Goal: Transaction & Acquisition: Subscribe to service/newsletter

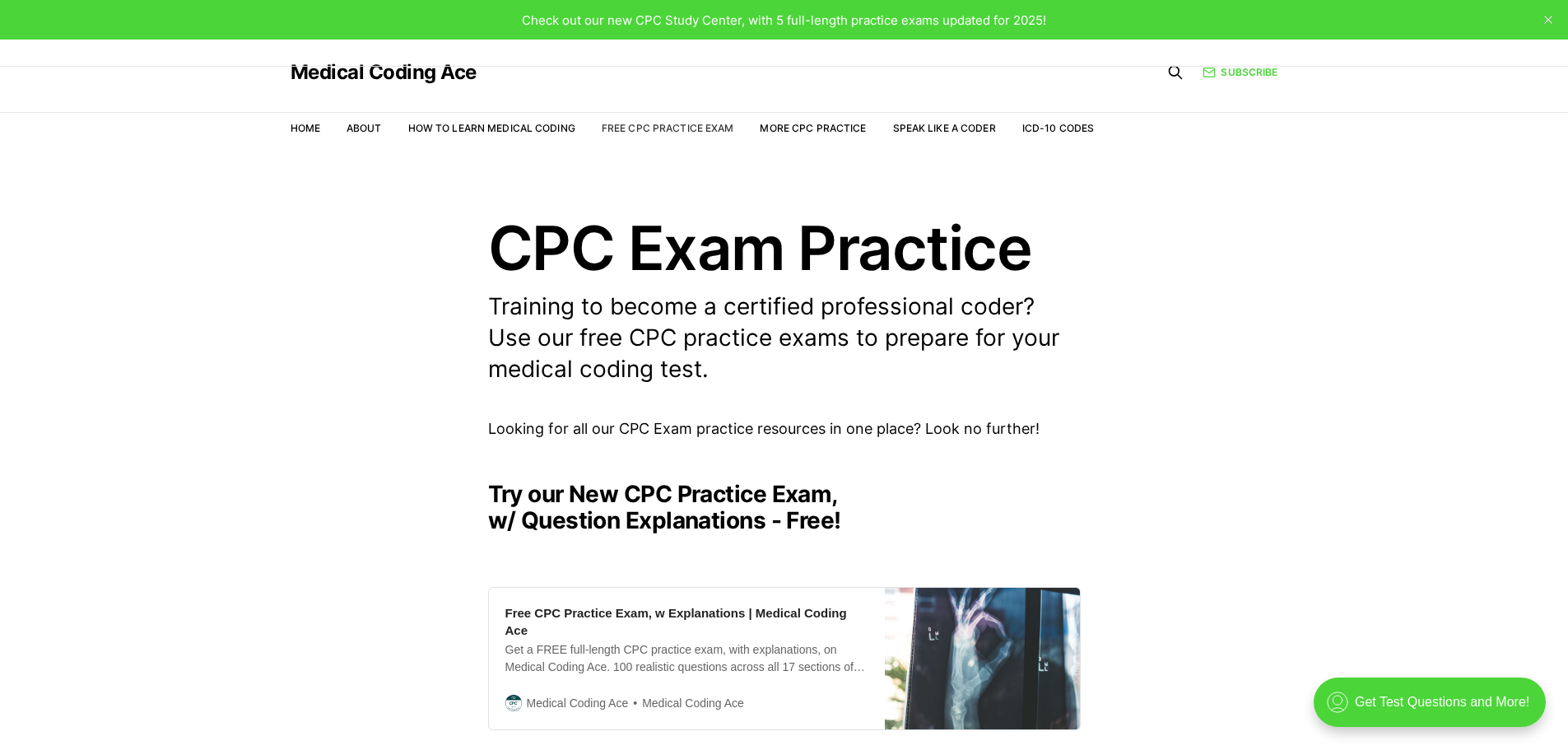
click at [688, 127] on link "Free CPC Practice Exam" at bounding box center [668, 128] width 132 height 12
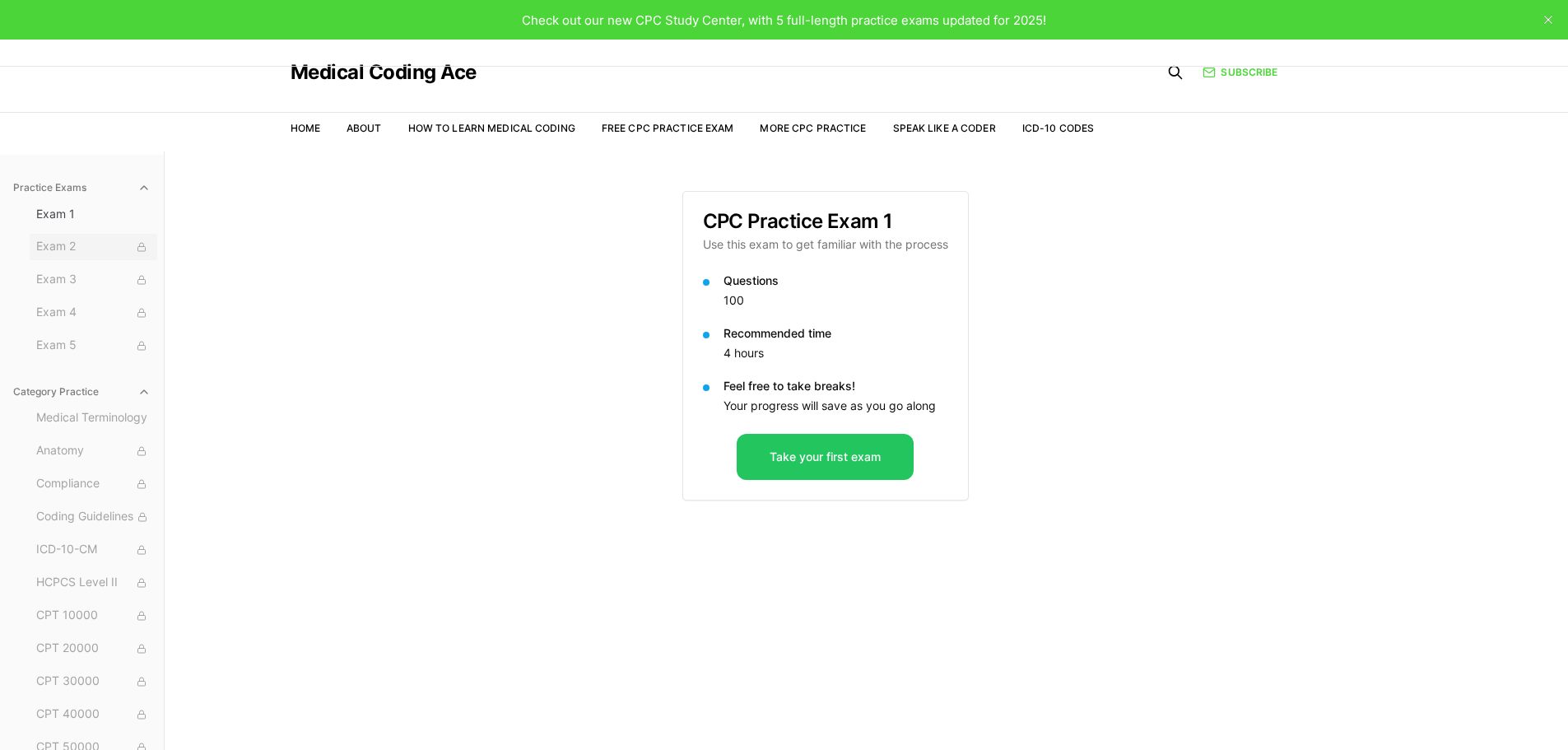
click at [64, 253] on span "Exam 2" at bounding box center [93, 247] width 114 height 18
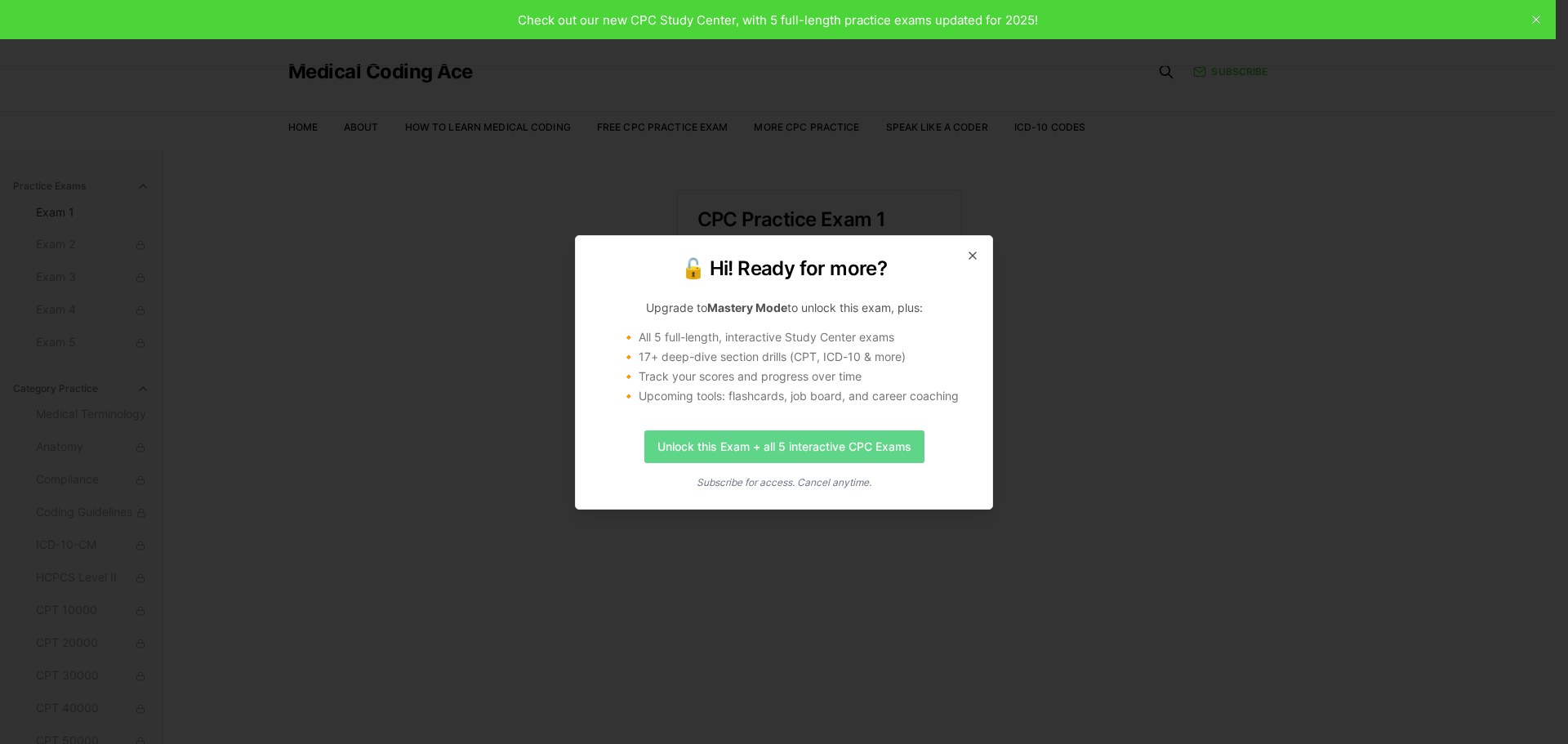
click at [790, 455] on link "Unlock this Exam + all 5 interactive CPC Exams" at bounding box center [784, 447] width 280 height 33
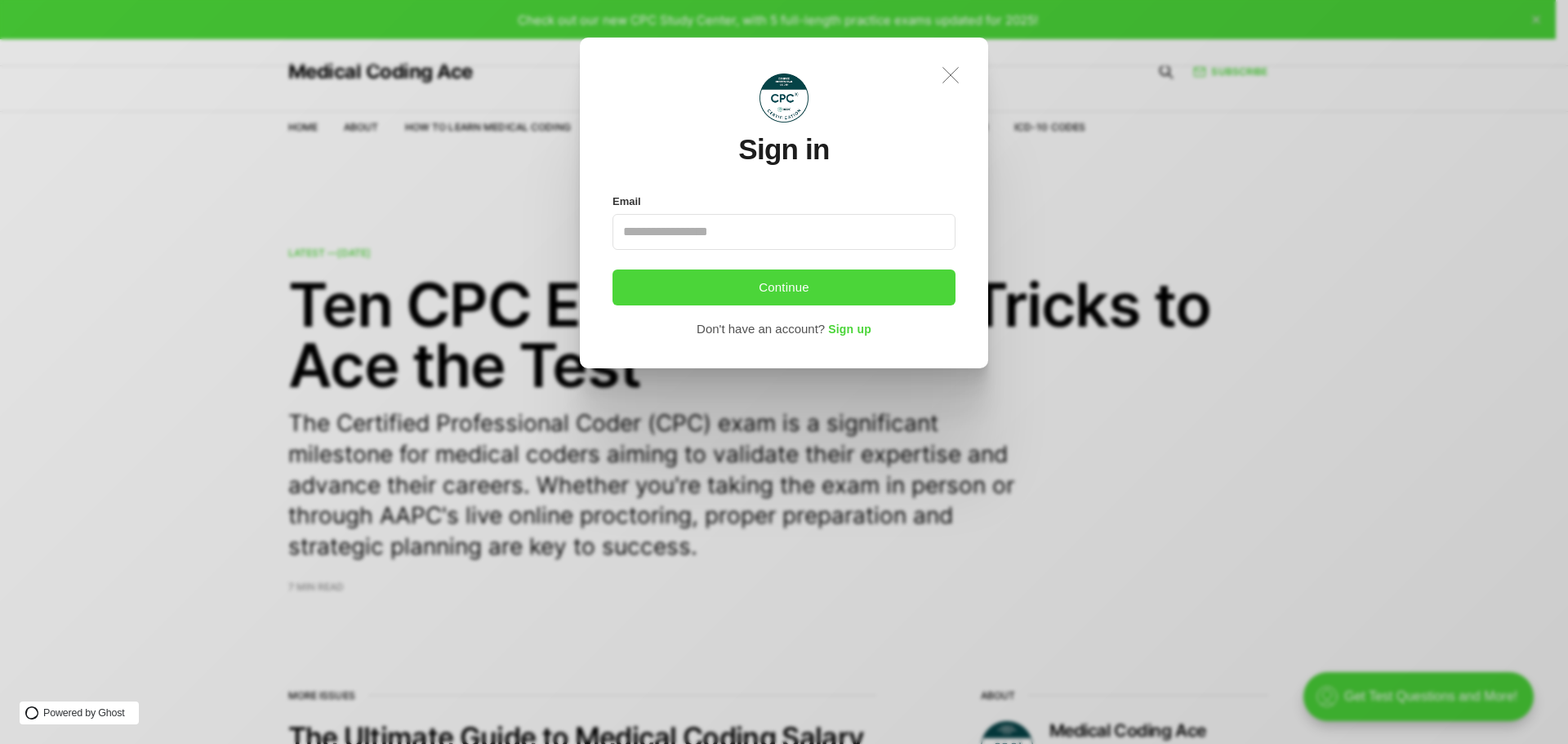
click at [950, 74] on icon ".a{fill:none;stroke:currentColor;stroke-linecap:round;stroke-linejoin:round;str…" at bounding box center [950, 75] width 36 height 36
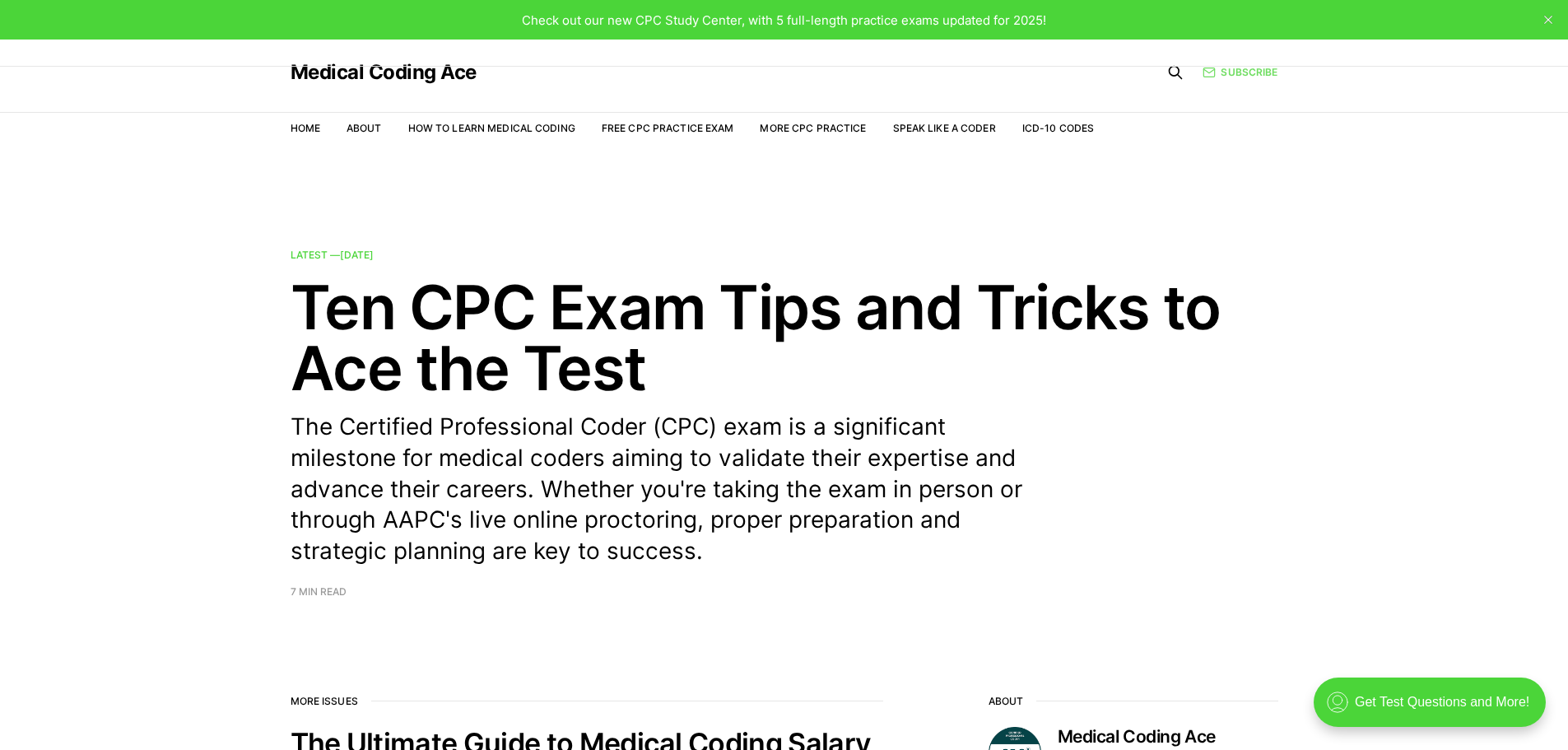
click at [1251, 73] on link "Subscribe" at bounding box center [1240, 72] width 75 height 15
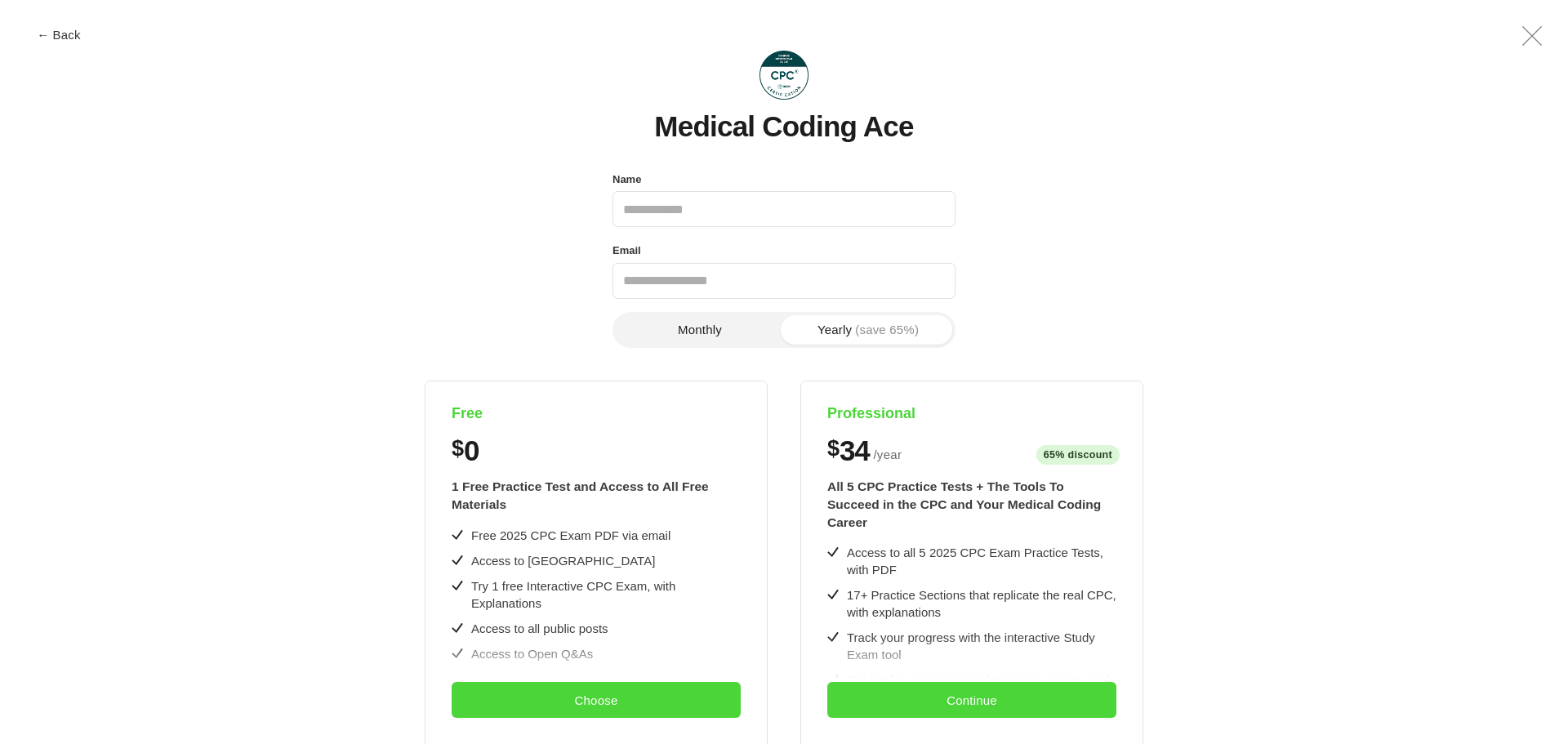
click at [797, 80] on img at bounding box center [784, 75] width 49 height 49
click at [49, 28] on div "Medical Coding Ace Name Email Phone number Monthly Yearly (save 65%) Free $ 0 1…" at bounding box center [784, 575] width 1479 height 1122
click at [63, 37] on button "← Back" at bounding box center [58, 35] width 65 height 12
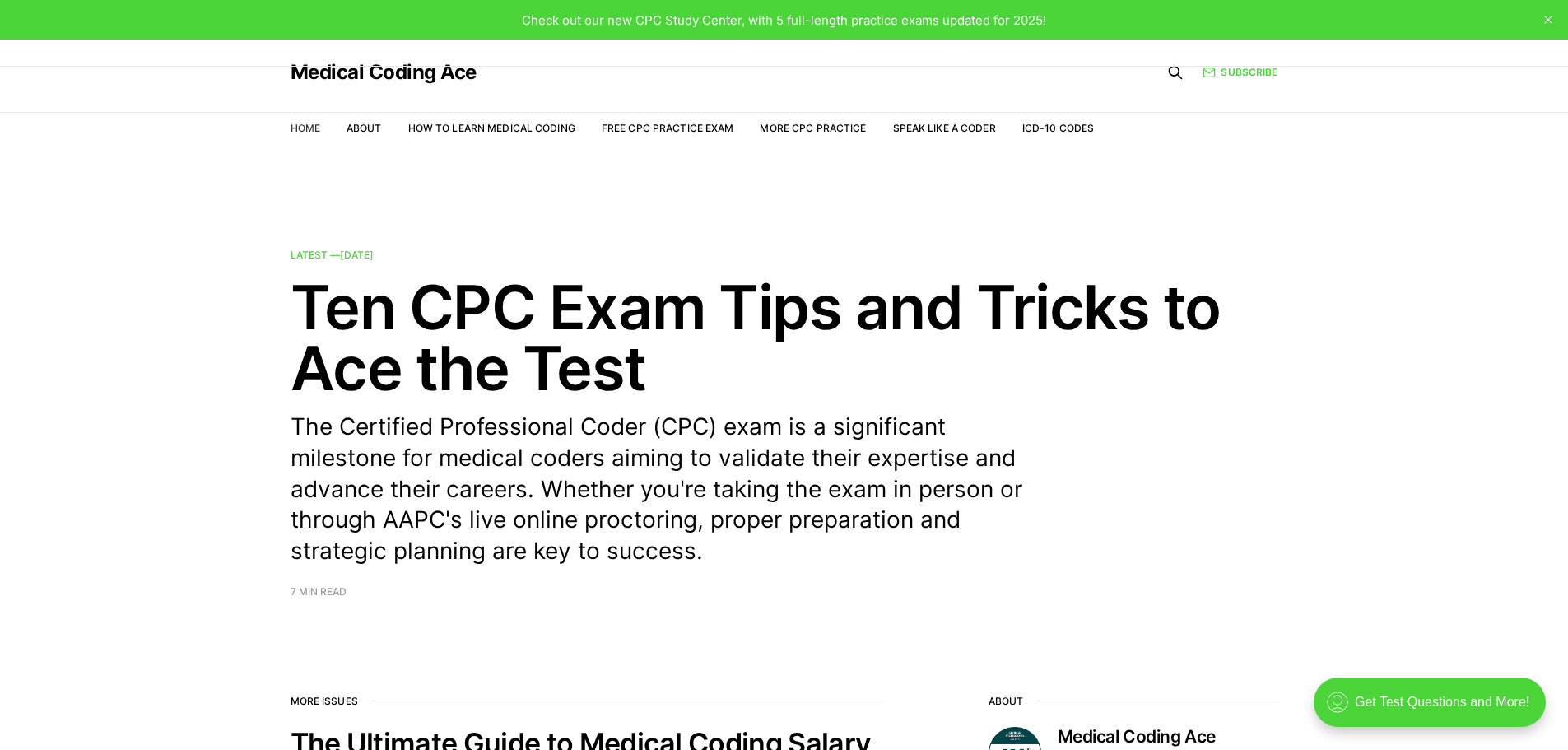
click at [294, 127] on link "Home" at bounding box center [305, 128] width 30 height 12
click at [740, 11] on div "Check out our new CPC Study Center, with 5 full-length practice exams updated f…" at bounding box center [784, 21] width 524 height 19
click at [826, 132] on link "More CPC Practice" at bounding box center [813, 128] width 106 height 12
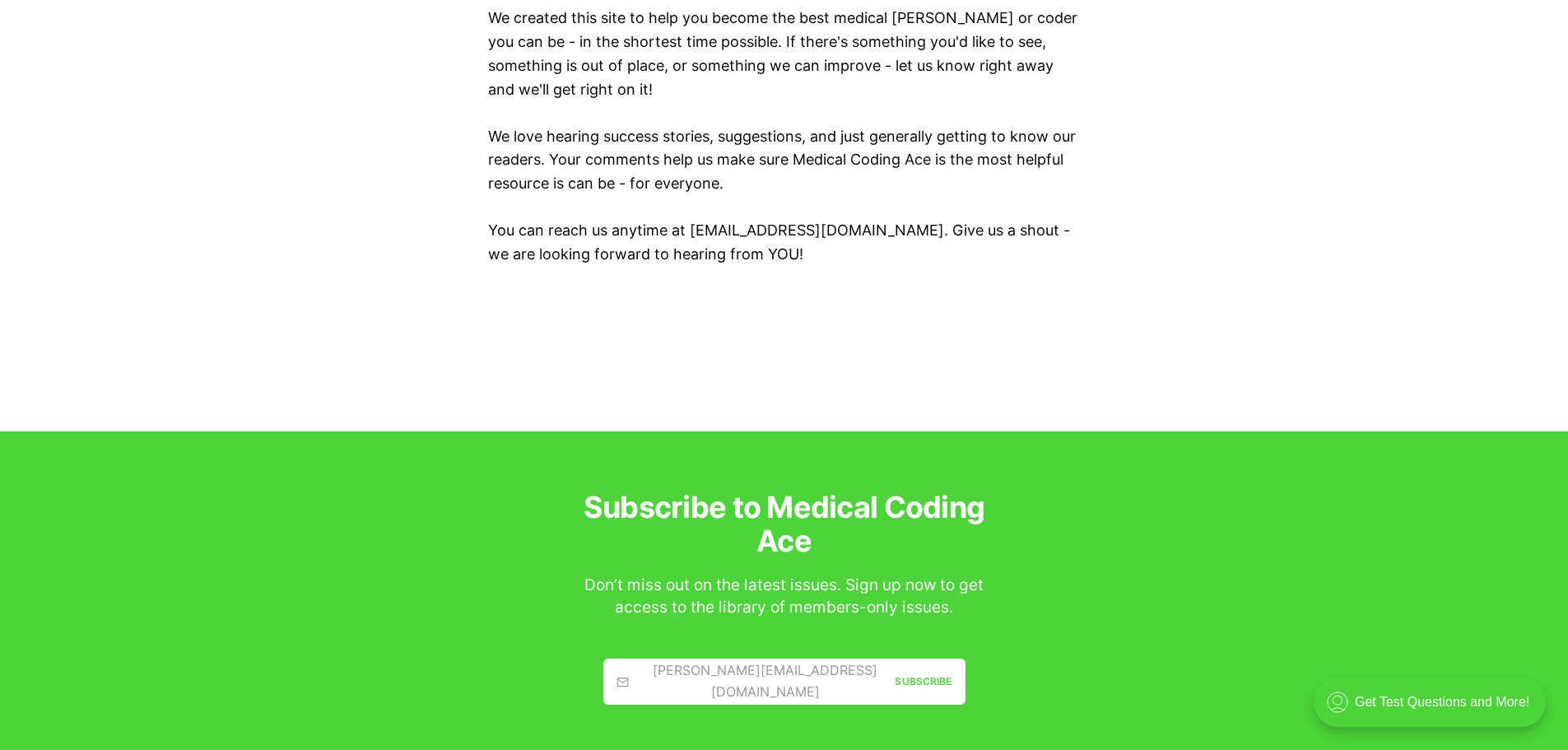
scroll to position [2306, 0]
